Goal: Navigation & Orientation: Find specific page/section

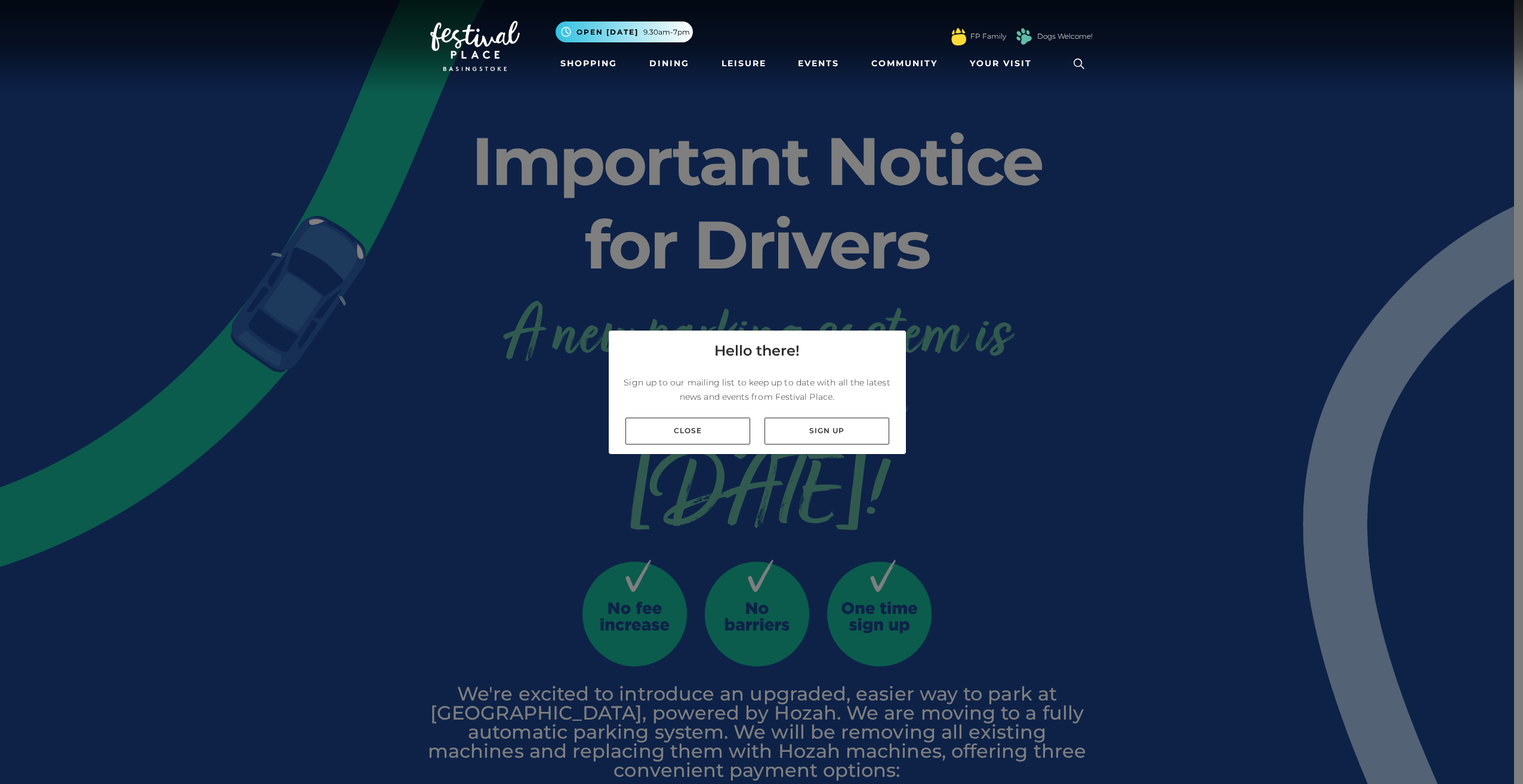
click at [701, 445] on div "Close Sign up" at bounding box center [757, 431] width 297 height 46
click at [700, 428] on link "Close" at bounding box center [687, 431] width 125 height 27
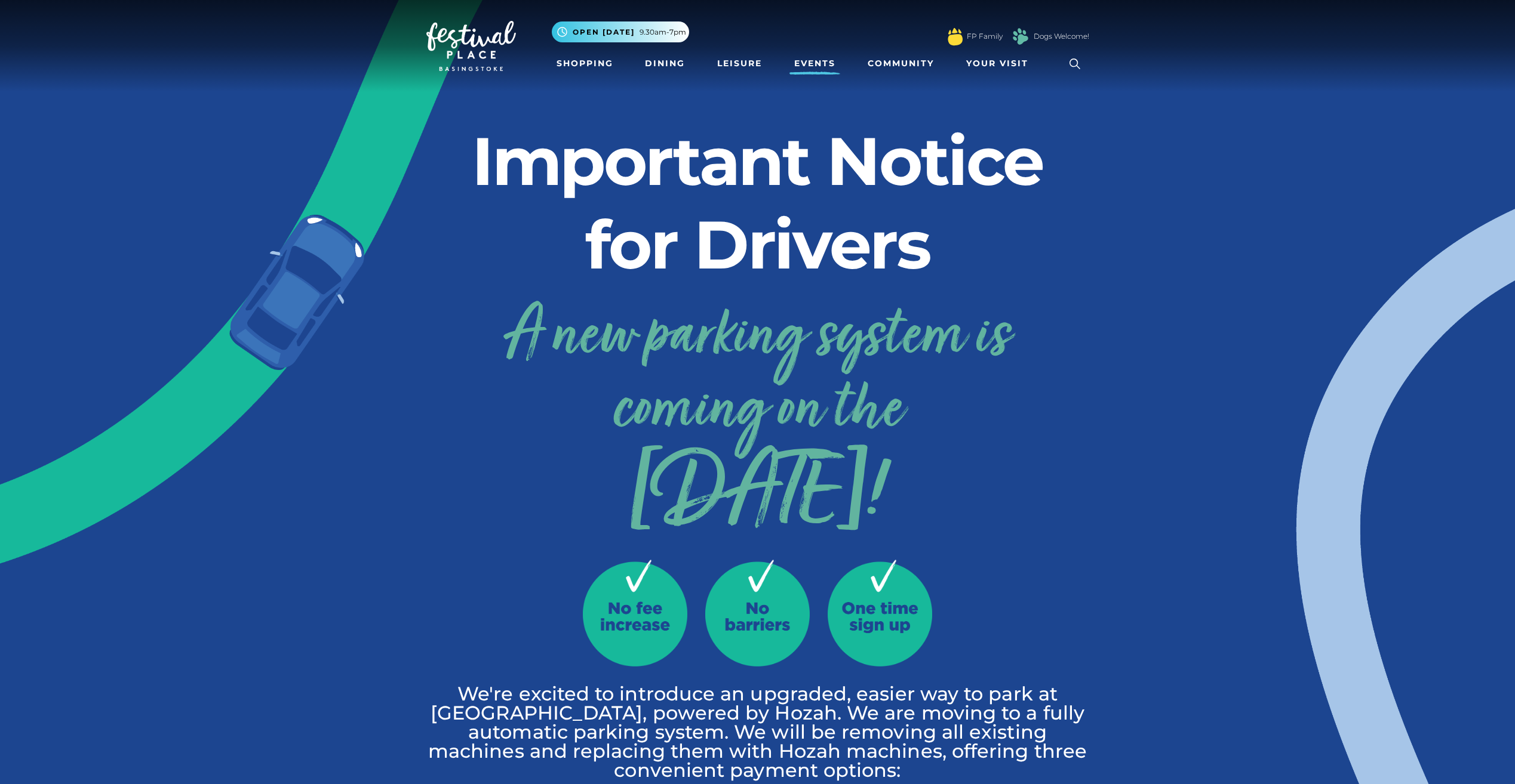
click at [822, 59] on link "Events" at bounding box center [815, 63] width 51 height 22
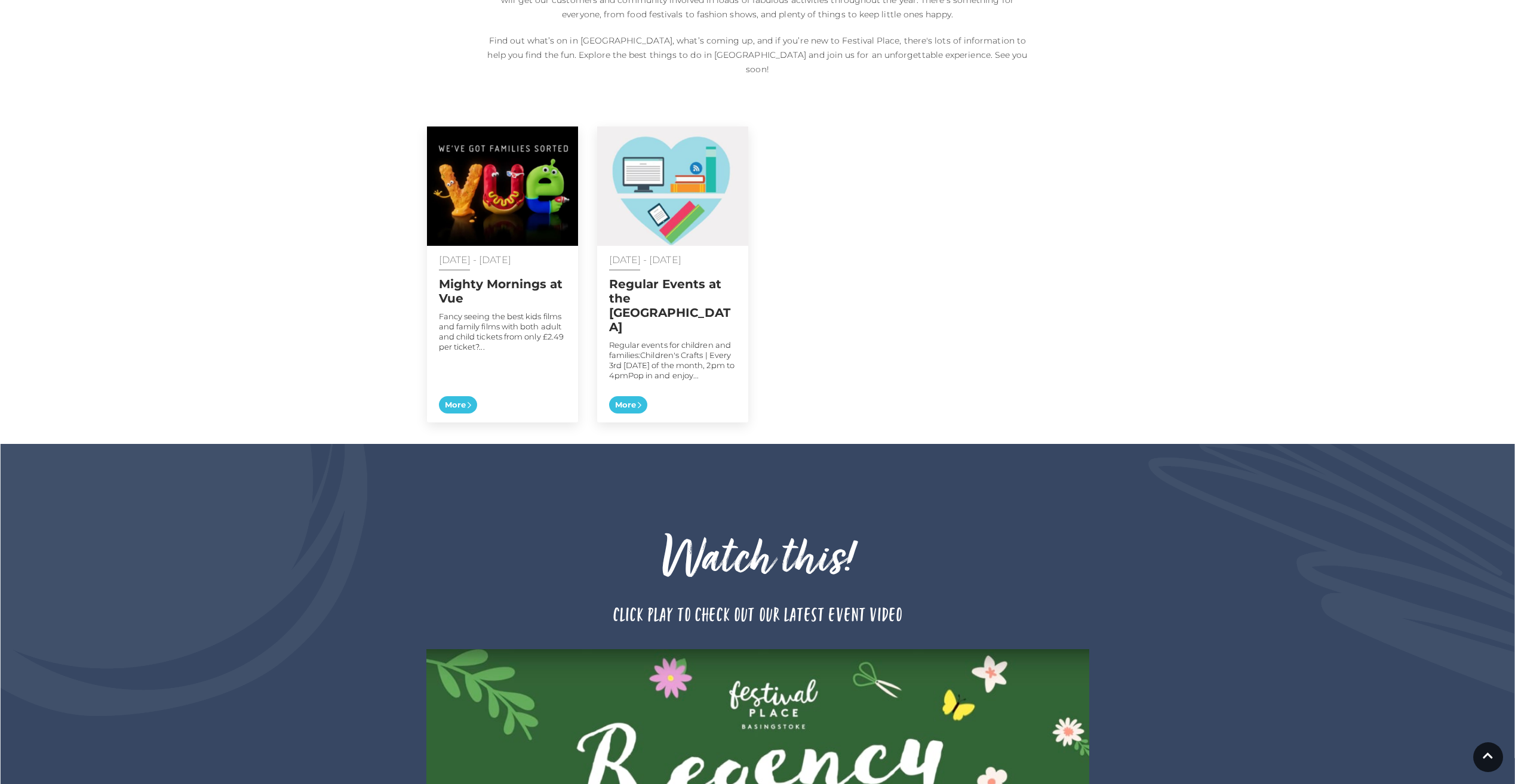
scroll to position [358, 0]
